Goal: Transaction & Acquisition: Purchase product/service

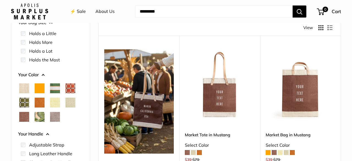
scroll to position [71, 0]
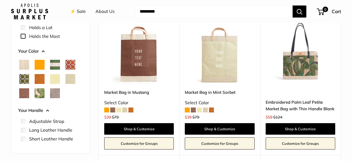
scroll to position [109, 0]
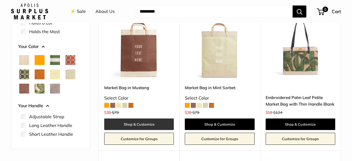
click at [139, 123] on link "Shop & Customize" at bounding box center [138, 125] width 69 height 12
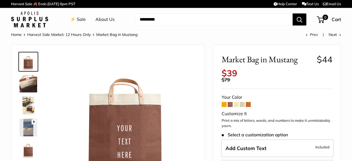
click at [26, 82] on img at bounding box center [29, 84] width 18 height 18
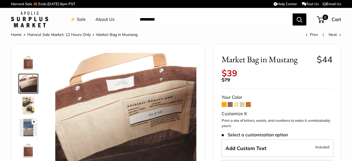
click at [30, 106] on img at bounding box center [29, 106] width 18 height 18
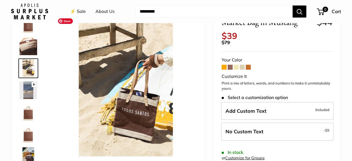
scroll to position [38, 0]
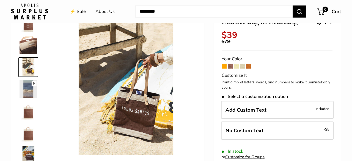
click at [26, 88] on img at bounding box center [29, 89] width 18 height 18
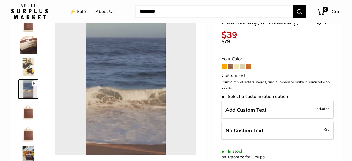
click at [30, 112] on img at bounding box center [29, 111] width 18 height 18
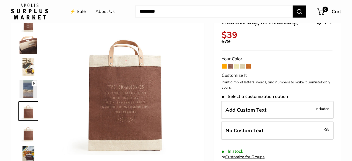
type input "*****"
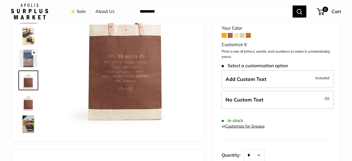
scroll to position [74, 0]
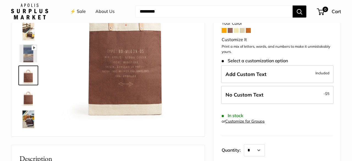
click at [28, 98] on img at bounding box center [29, 98] width 18 height 18
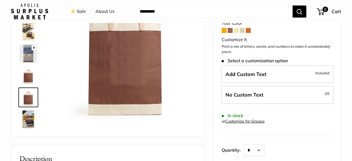
click at [27, 120] on img at bounding box center [29, 120] width 18 height 18
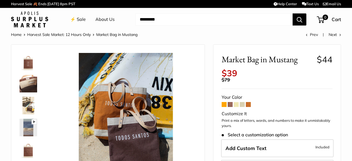
scroll to position [27, 0]
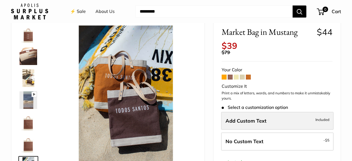
click at [269, 121] on label "Add Custom Text Included" at bounding box center [277, 121] width 112 height 18
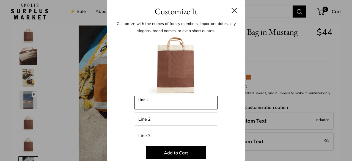
click at [174, 104] on input "Line 1" at bounding box center [176, 102] width 82 height 13
type input "*********"
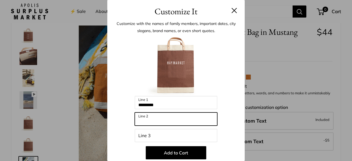
click at [173, 118] on input "Line 2" at bounding box center [176, 119] width 82 height 13
type input "********"
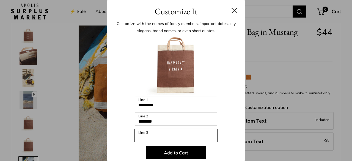
click at [173, 135] on input "Line 3" at bounding box center [176, 135] width 82 height 13
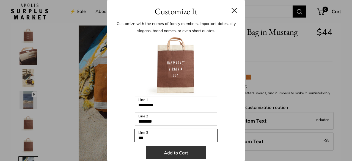
type input "***"
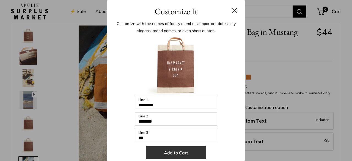
click at [204, 152] on button "Add to Cart" at bounding box center [176, 152] width 60 height 13
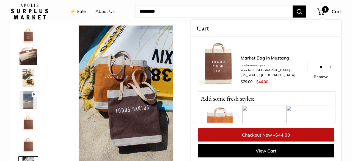
click at [257, 134] on link "Checkout Now • $44.00" at bounding box center [266, 135] width 136 height 13
